Goal: Find specific page/section

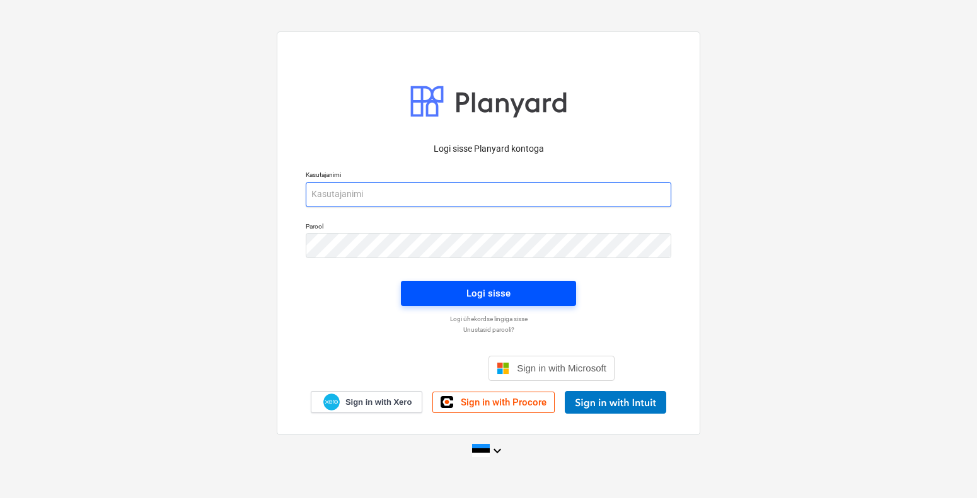
type input "[PERSON_NAME][EMAIL_ADDRESS][DOMAIN_NAME]"
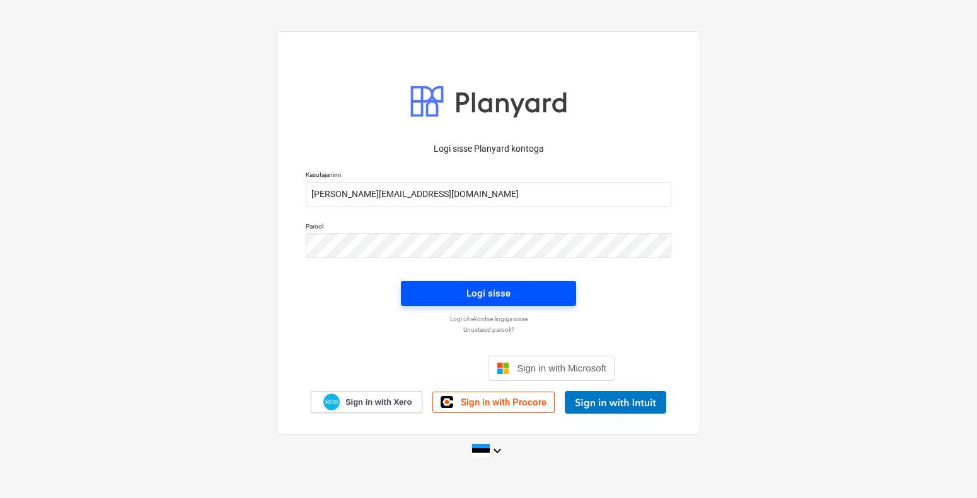
click at [430, 290] on span "Logi sisse" at bounding box center [488, 293] width 145 height 16
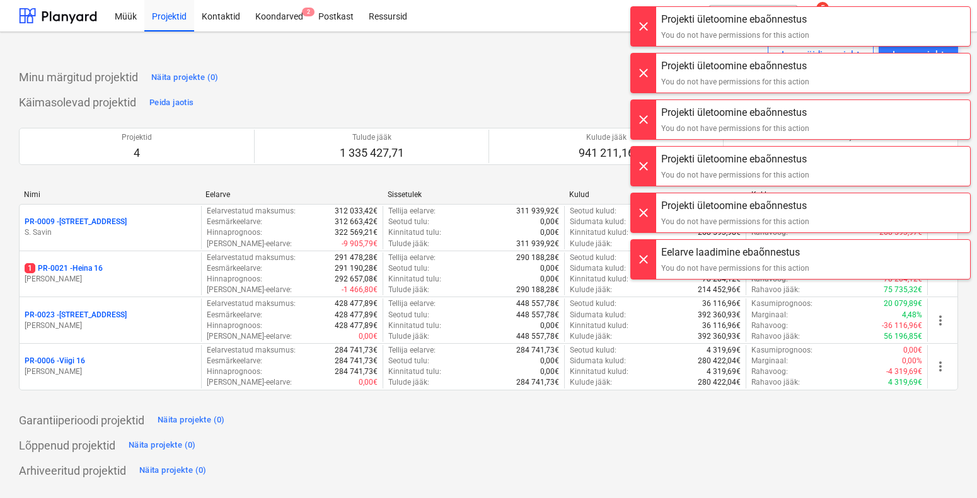
click at [112, 312] on p "PR-0023 - Kanarbriku tee 7" at bounding box center [76, 315] width 102 height 11
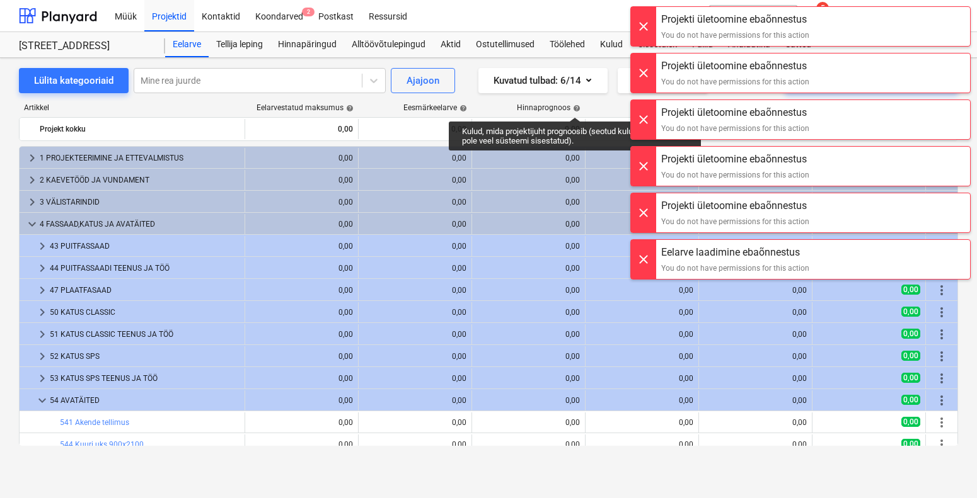
click at [645, 23] on div at bounding box center [643, 26] width 25 height 39
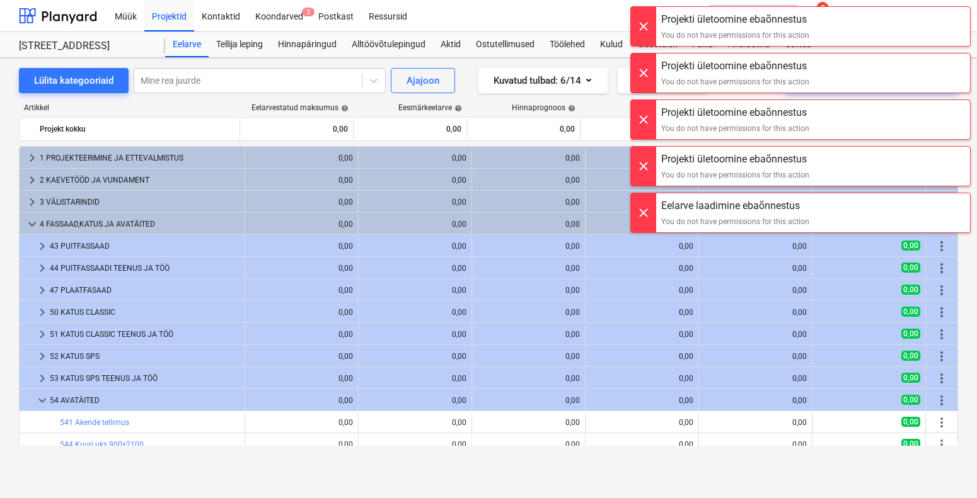
click at [645, 23] on div at bounding box center [643, 26] width 25 height 39
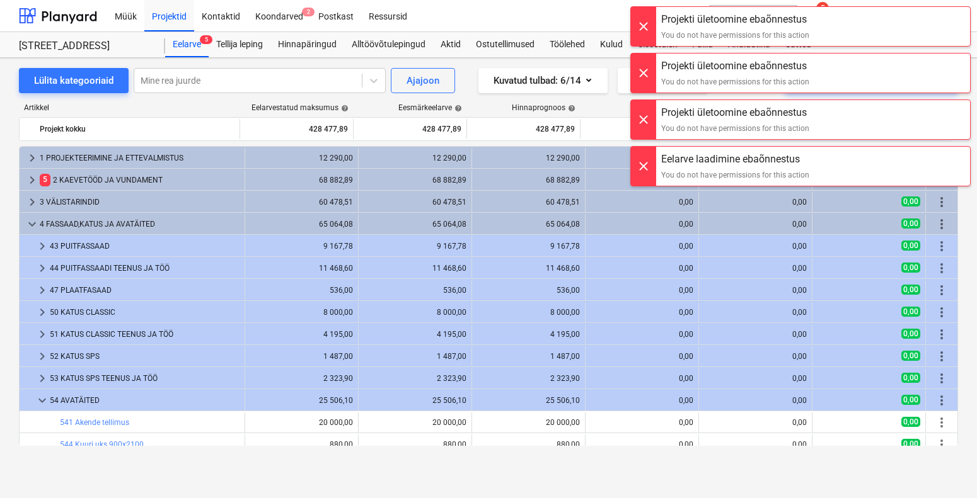
scroll to position [217, 0]
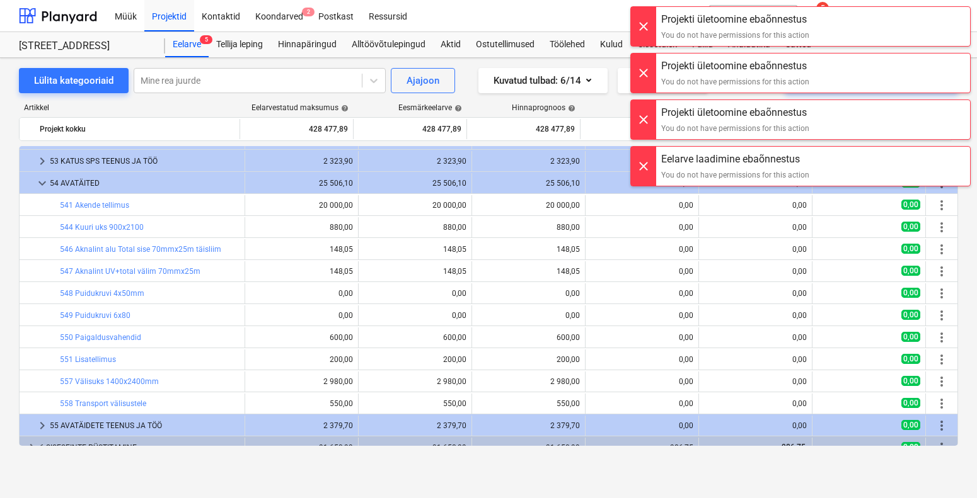
click at [645, 22] on div at bounding box center [643, 26] width 25 height 39
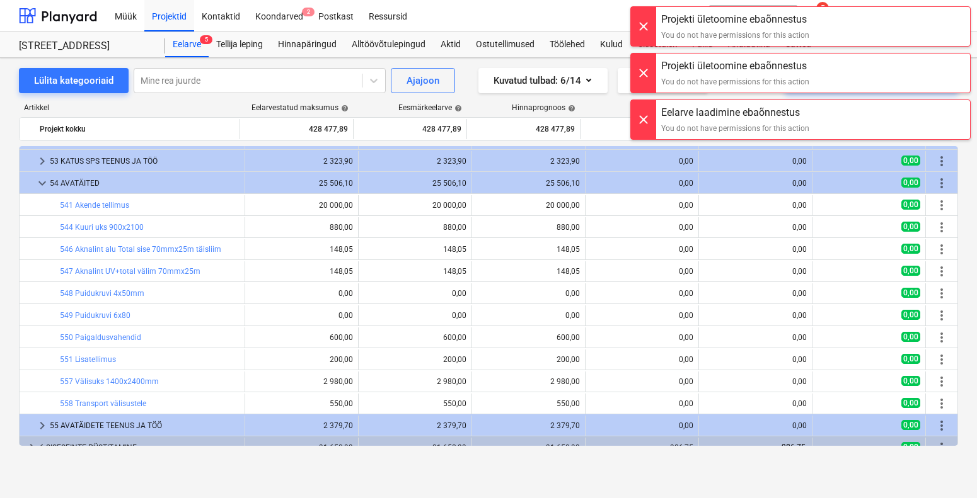
click at [645, 22] on div at bounding box center [643, 26] width 25 height 39
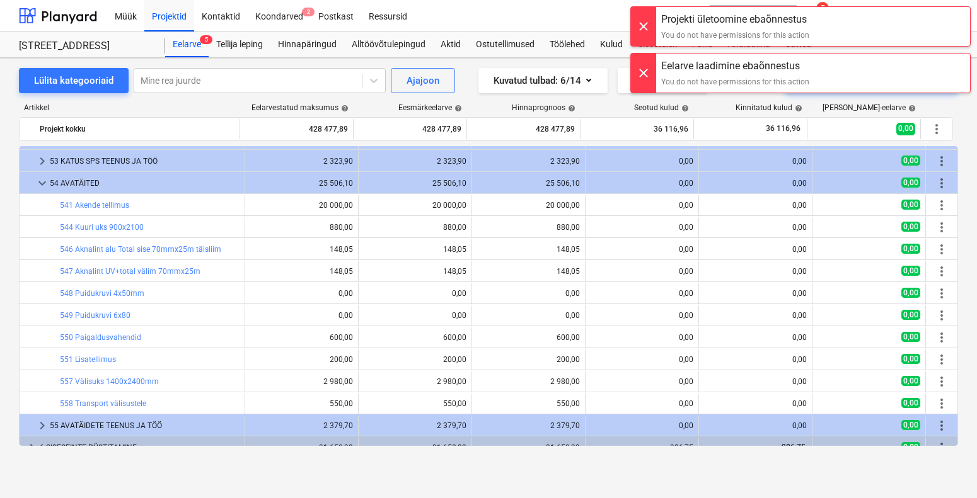
click at [645, 22] on div at bounding box center [643, 26] width 25 height 39
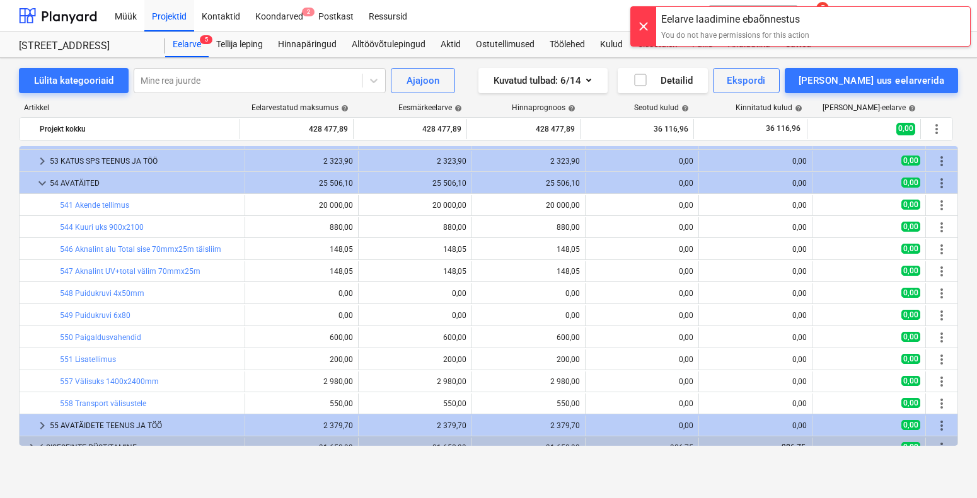
click at [645, 22] on div at bounding box center [643, 26] width 25 height 39
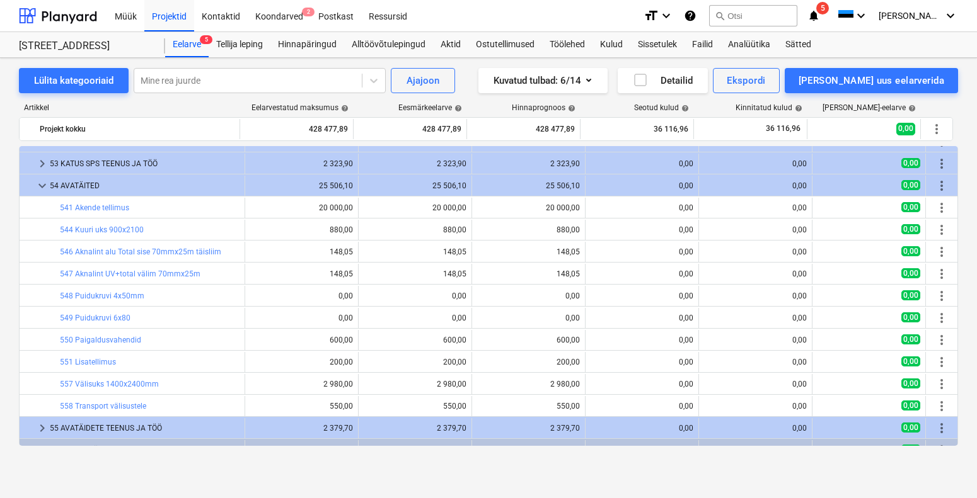
scroll to position [239, 0]
